Goal: Information Seeking & Learning: Understand process/instructions

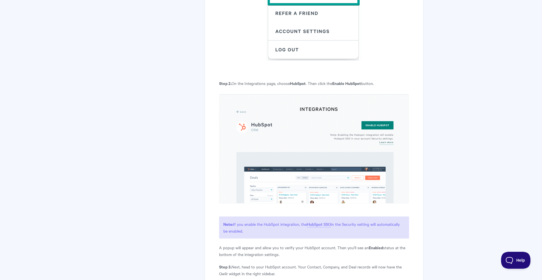
scroll to position [397, 0]
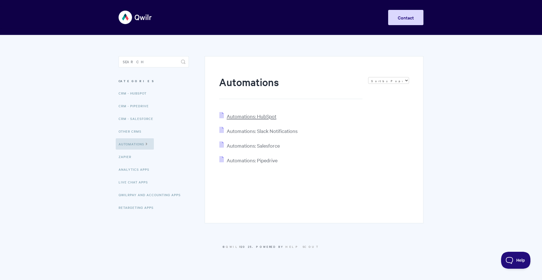
click at [239, 117] on span "Automations: HubSpot" at bounding box center [252, 116] width 50 height 6
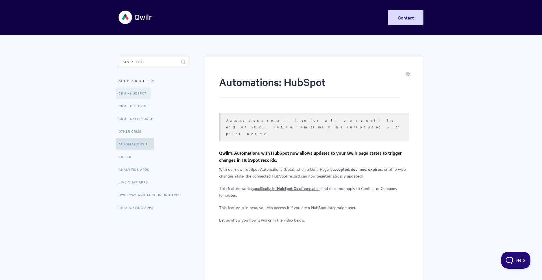
click at [130, 92] on link "CRM - HubSpot" at bounding box center [133, 93] width 35 height 11
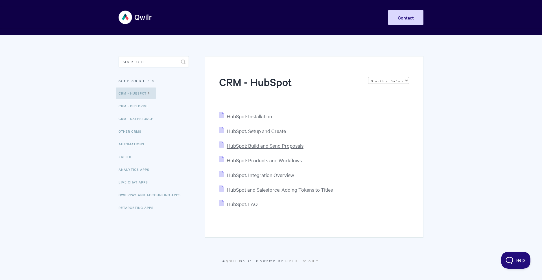
click at [249, 146] on span "HubSpot: Build and Send Proposals" at bounding box center [265, 145] width 77 height 6
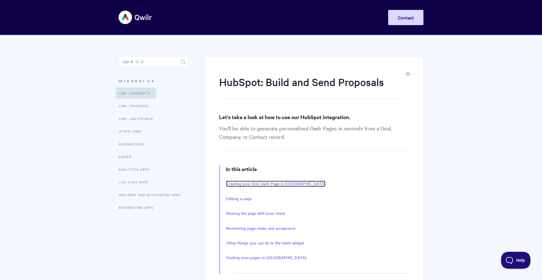
click at [274, 184] on link "Creating your first Qwilr Page in HubSpot" at bounding box center [275, 184] width 99 height 6
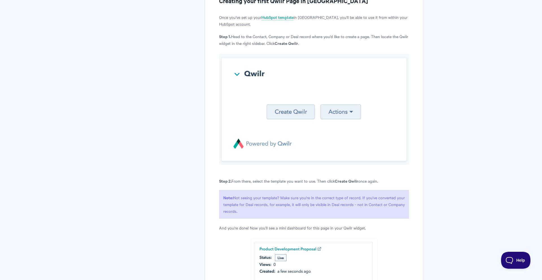
scroll to position [291, 0]
click at [291, 114] on img at bounding box center [314, 109] width 190 height 110
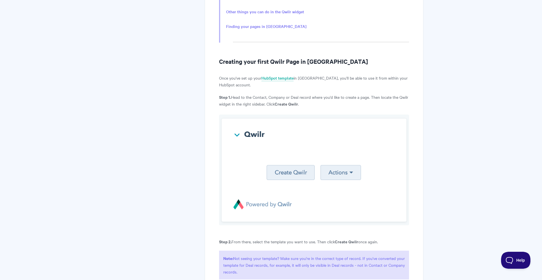
scroll to position [224, 0]
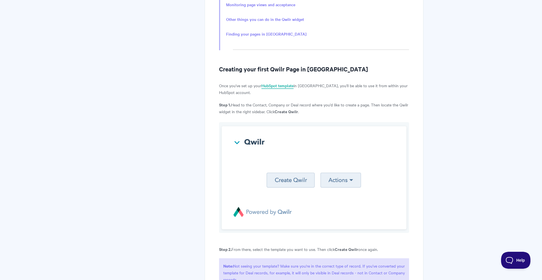
click at [286, 86] on link "HubSpot template" at bounding box center [277, 86] width 32 height 6
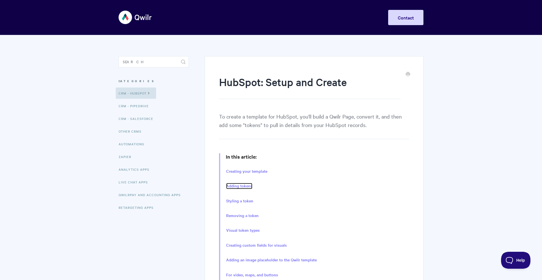
click at [240, 184] on link "Adding tokens" at bounding box center [239, 186] width 26 height 6
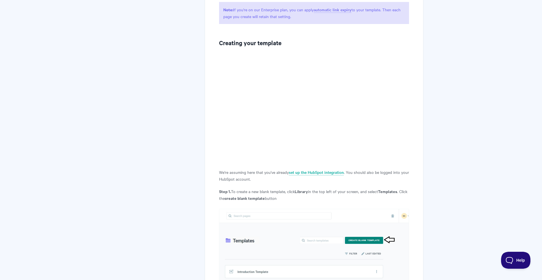
scroll to position [362, 0]
